Goal: Use online tool/utility: Utilize a website feature to perform a specific function

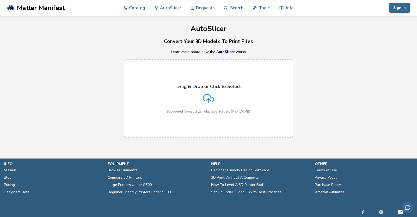
click at [204, 86] on p "Drag & Drop or Click to Select" at bounding box center [209, 86] width 64 height 5
click at [0, 0] on input "Drag & Drop or Click to Select Supported format: .stls, .obj, .zips, folders (M…" at bounding box center [0, 0] width 0 height 0
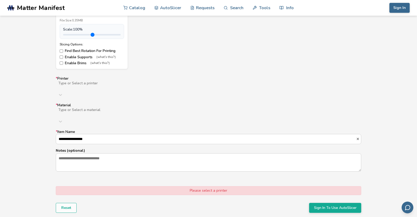
scroll to position [283, 0]
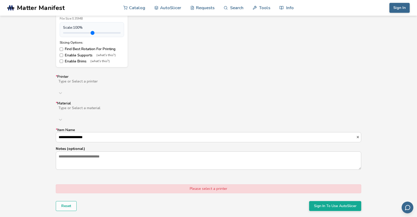
click at [127, 83] on div at bounding box center [141, 85] width 166 height 4
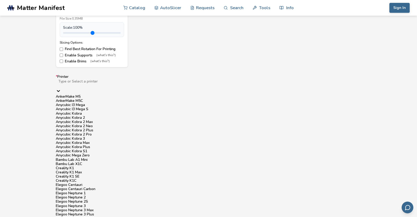
click at [125, 94] on div "AnkerMake M5" at bounding box center [209, 96] width 306 height 4
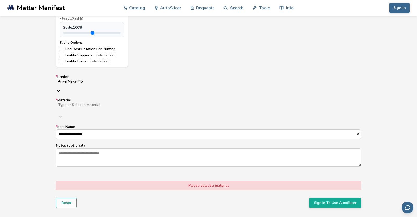
click at [120, 102] on div "Type or Select a material" at bounding box center [209, 106] width 306 height 9
type input "***"
click at [127, 101] on label "* Material 0 results available for search term TPU. Use Up and Down to choose o…" at bounding box center [209, 111] width 306 height 20
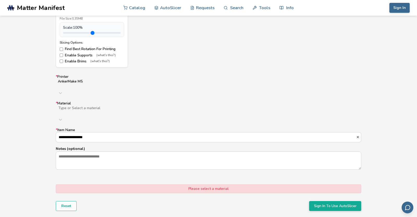
click at [126, 110] on div at bounding box center [141, 112] width 166 height 4
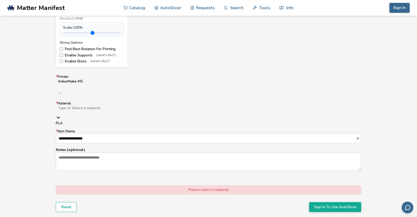
click at [138, 101] on label "* Material 1 result available. Use Up and Down to choose options, press Enter t…" at bounding box center [209, 113] width 306 height 24
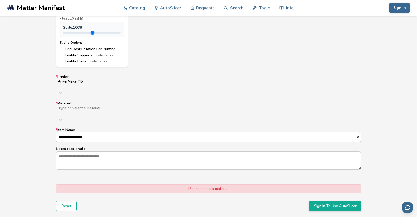
click at [124, 132] on input "**********" at bounding box center [206, 136] width 300 height 9
click at [117, 110] on div at bounding box center [141, 112] width 166 height 4
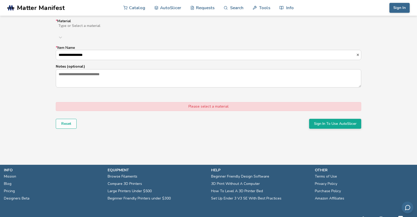
scroll to position [357, 0]
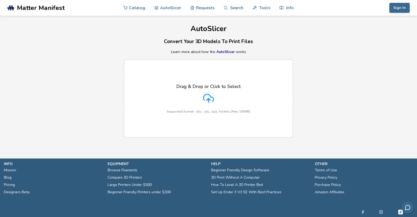
click at [180, 91] on div "Drag & Drop or Click to Select Supported format: .stls, .obj, .zips, folders (M…" at bounding box center [208, 98] width 83 height 29
click at [0, 0] on input "Drag & Drop or Click to Select Supported format: .stls, .obj, .zips, folders (M…" at bounding box center [0, 0] width 0 height 0
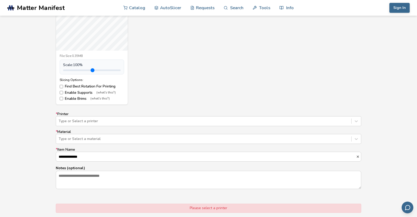
scroll to position [250, 0]
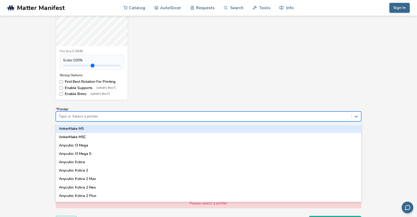
click at [84, 116] on div at bounding box center [204, 116] width 290 height 5
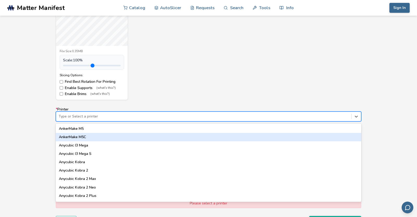
click at [85, 134] on div "AnkerMake M5C" at bounding box center [209, 137] width 306 height 8
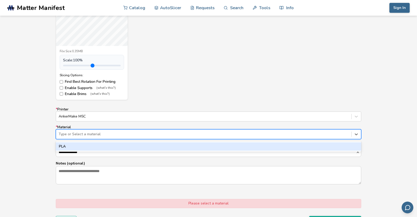
click at [85, 134] on div at bounding box center [204, 133] width 290 height 5
click at [78, 118] on div at bounding box center [204, 116] width 290 height 5
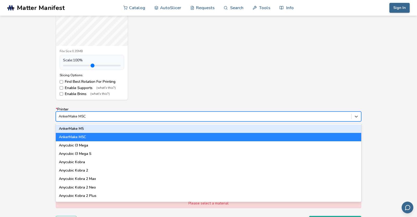
click at [77, 131] on div "AnkerMake M5" at bounding box center [209, 128] width 306 height 8
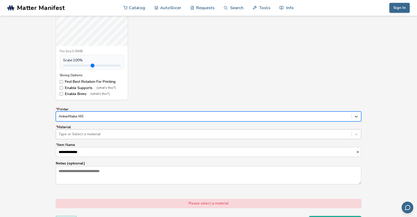
click at [80, 133] on div at bounding box center [204, 133] width 290 height 5
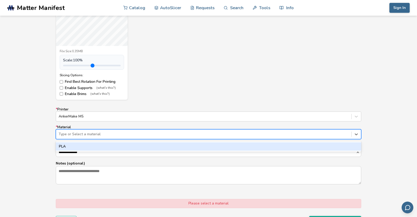
type input "*"
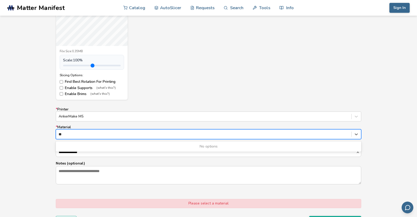
type input "*"
type input "***"
click at [101, 146] on div "No options" at bounding box center [209, 146] width 306 height 8
click at [140, 110] on label "* Printer AnkerMake M5" at bounding box center [209, 114] width 306 height 14
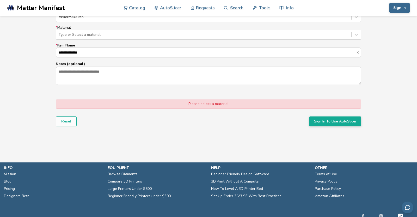
scroll to position [350, 0]
